Goal: Task Accomplishment & Management: Manage account settings

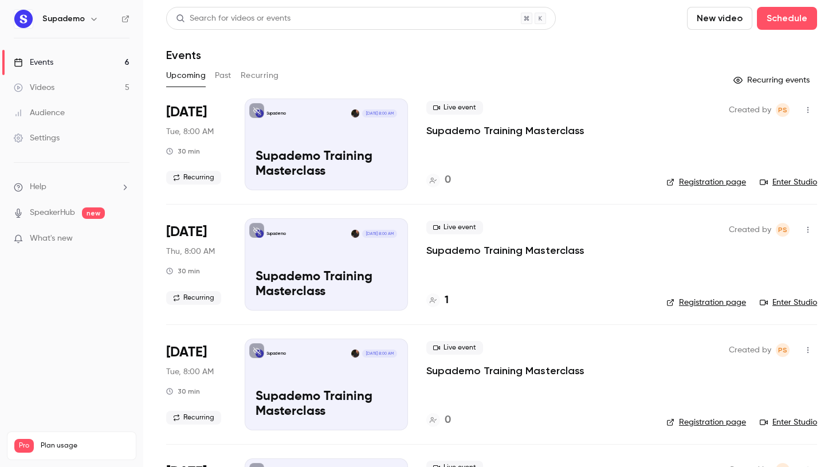
click at [70, 64] on link "Events 6" at bounding box center [71, 62] width 143 height 25
click at [72, 85] on link "Videos 5" at bounding box center [71, 87] width 143 height 25
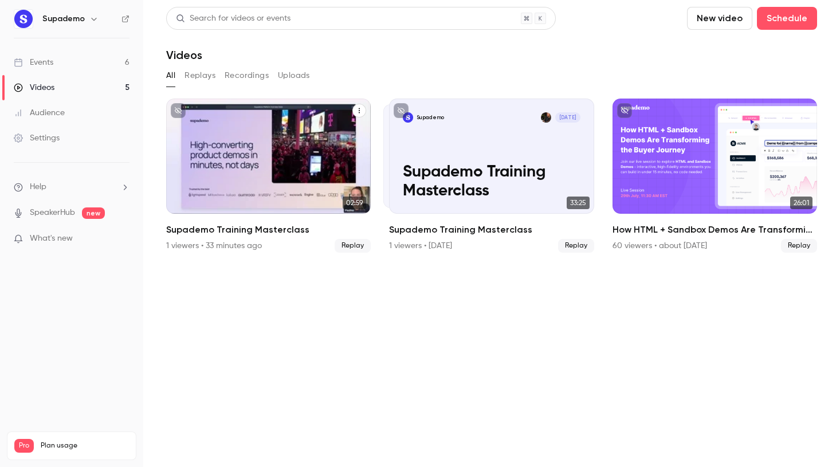
click at [359, 111] on icon "Supademo Training Masterclass" at bounding box center [359, 110] width 1 height 5
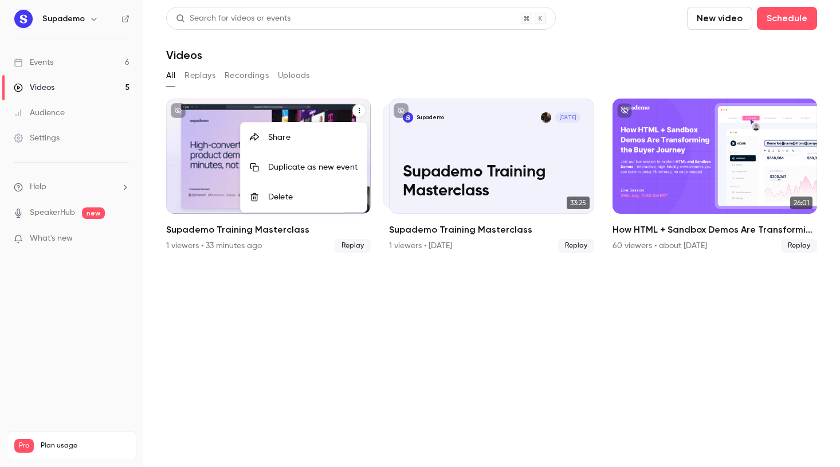
click at [278, 190] on li "Delete" at bounding box center [304, 197] width 126 height 30
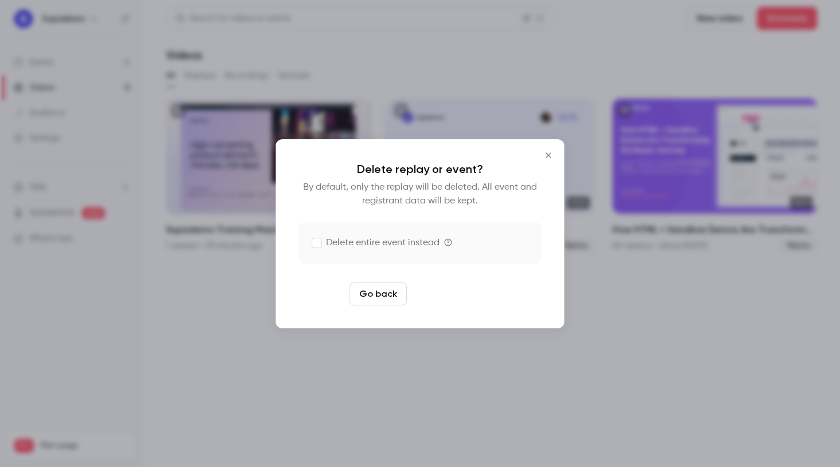
click at [462, 285] on button "Delete replay" at bounding box center [451, 294] width 80 height 23
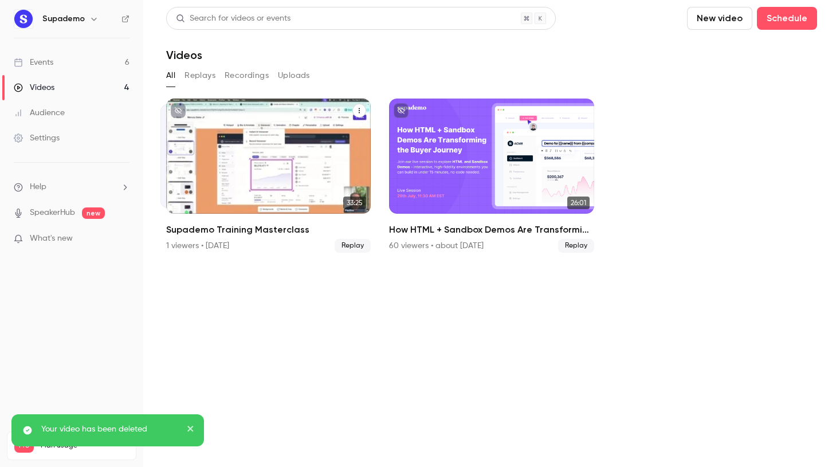
click at [358, 111] on icon "Supademo Training Masterclass" at bounding box center [359, 110] width 7 height 7
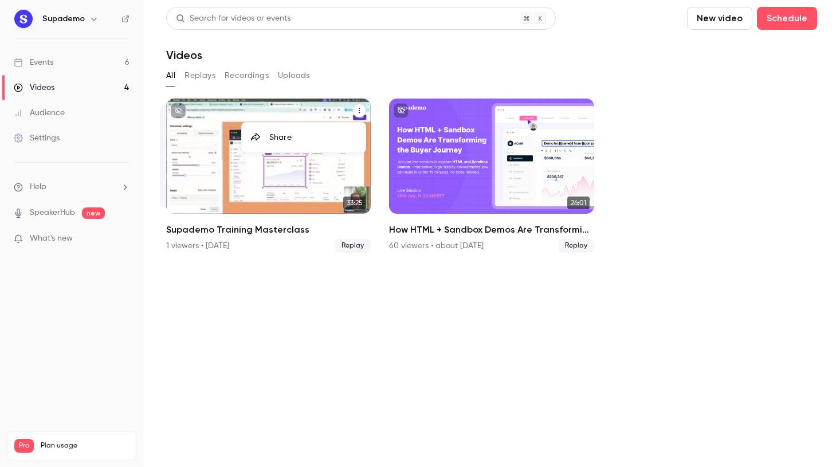
click at [311, 134] on div "Share" at bounding box center [312, 137] width 87 height 11
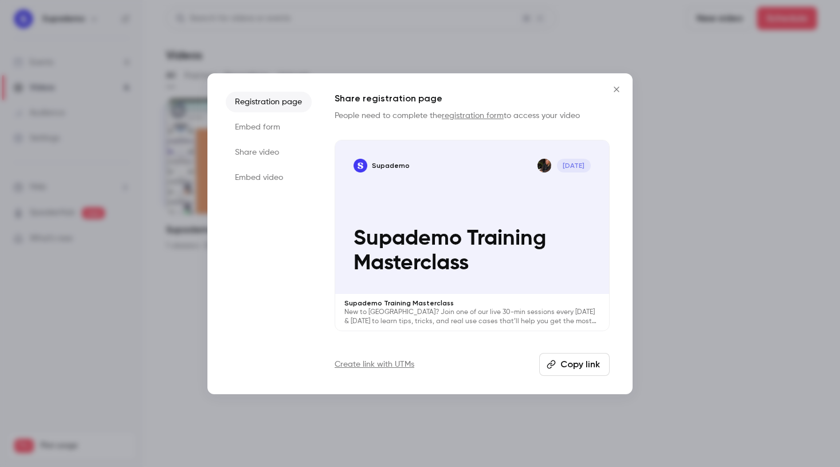
click at [579, 365] on button "Copy link" at bounding box center [574, 364] width 70 height 23
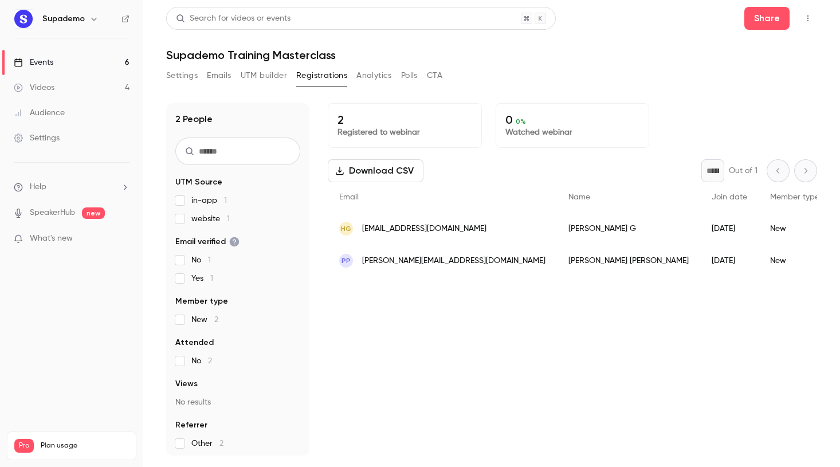
click at [77, 54] on link "Events 6" at bounding box center [71, 62] width 143 height 25
